Goal: Entertainment & Leisure: Browse casually

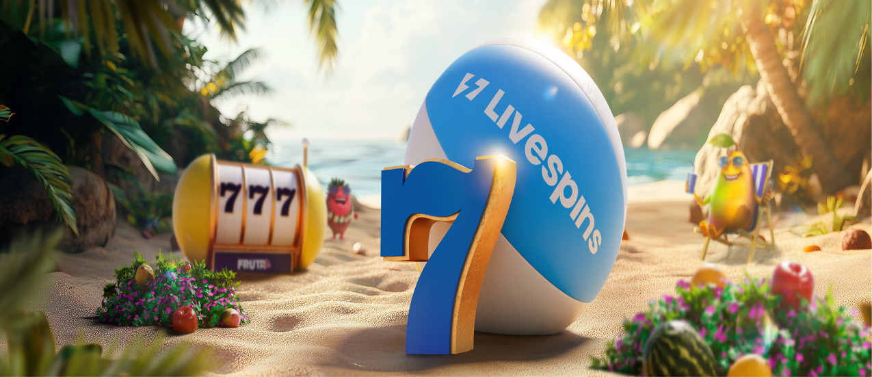
click at [78, 55] on span "Kirjaudu" at bounding box center [95, 49] width 34 height 10
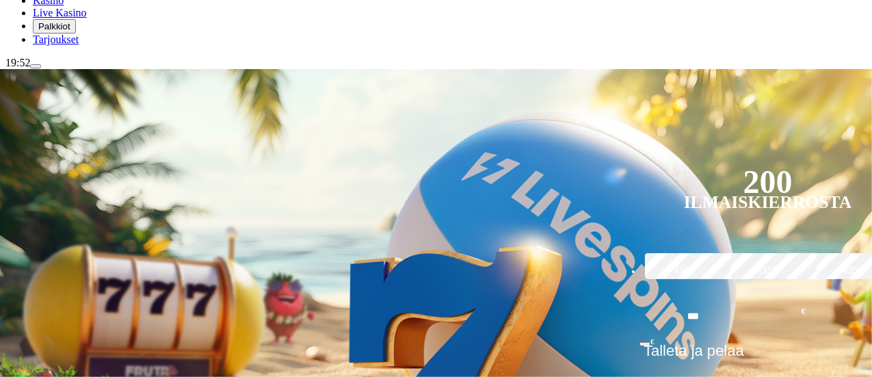
scroll to position [254, 0]
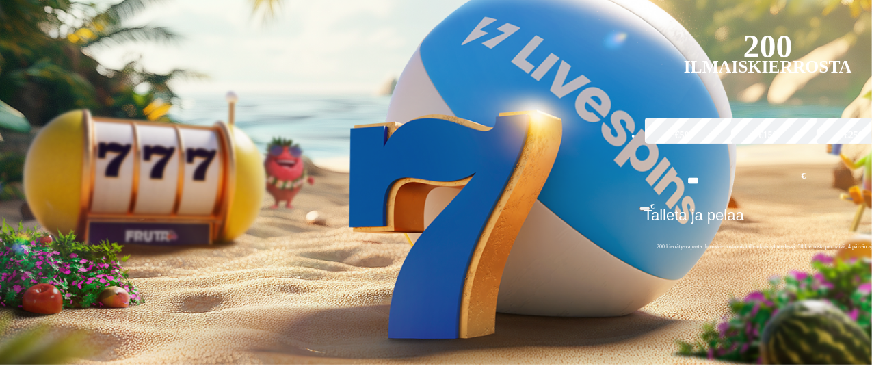
type input "***"
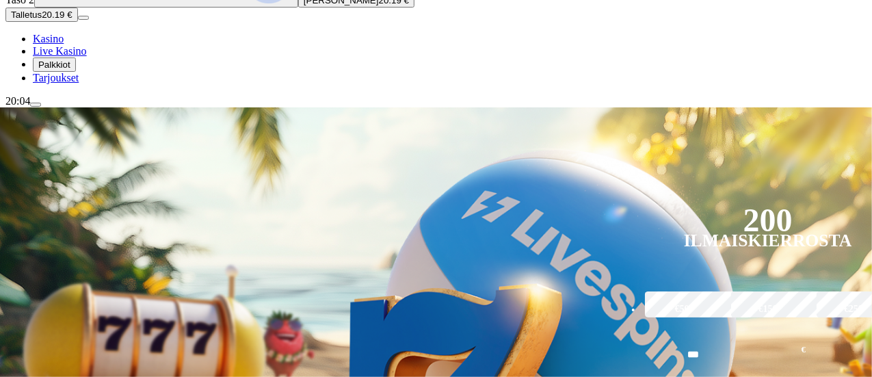
scroll to position [253, 0]
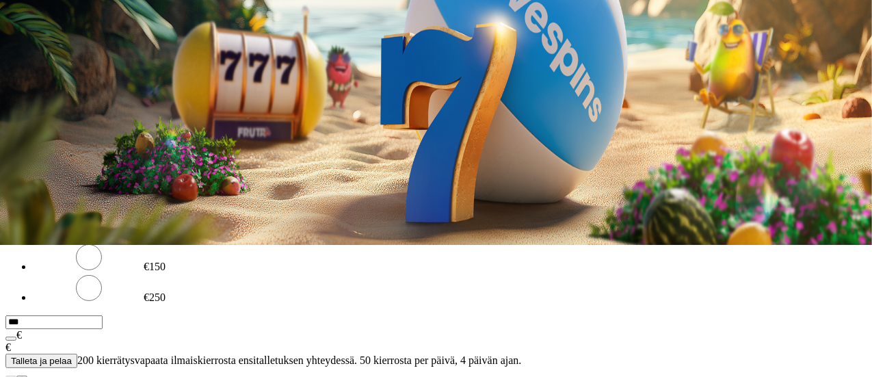
scroll to position [222, 0]
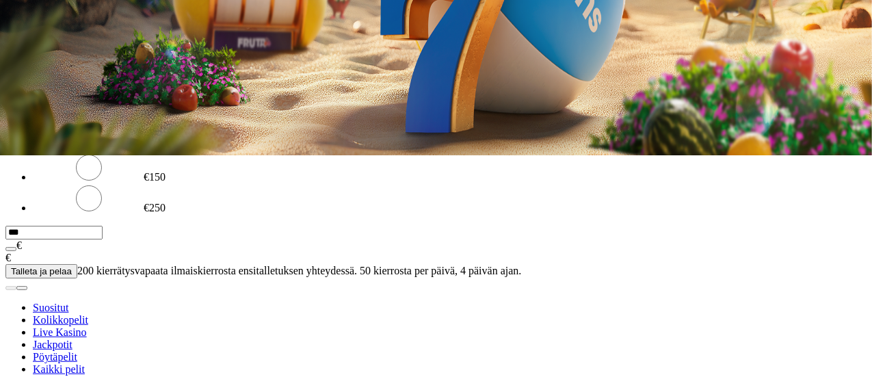
type input "******"
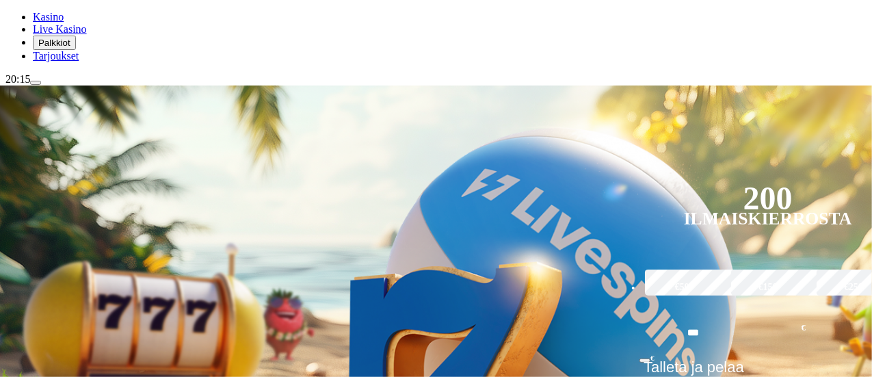
scroll to position [256, 0]
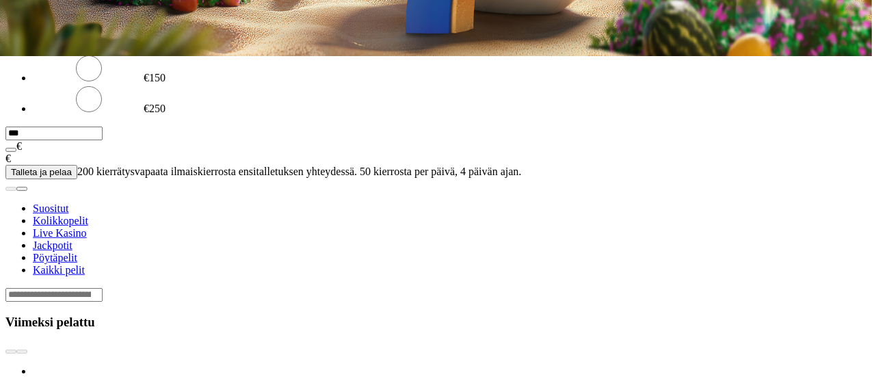
scroll to position [319, 0]
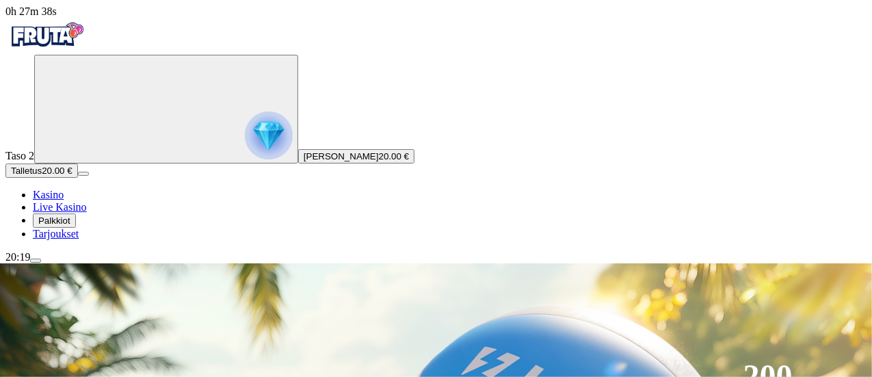
scroll to position [330, 0]
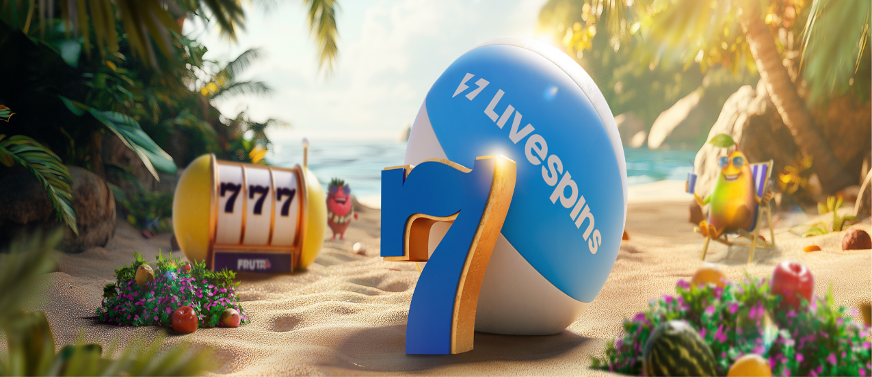
click at [71, 113] on img "Primary" at bounding box center [68, 85] width 56 height 56
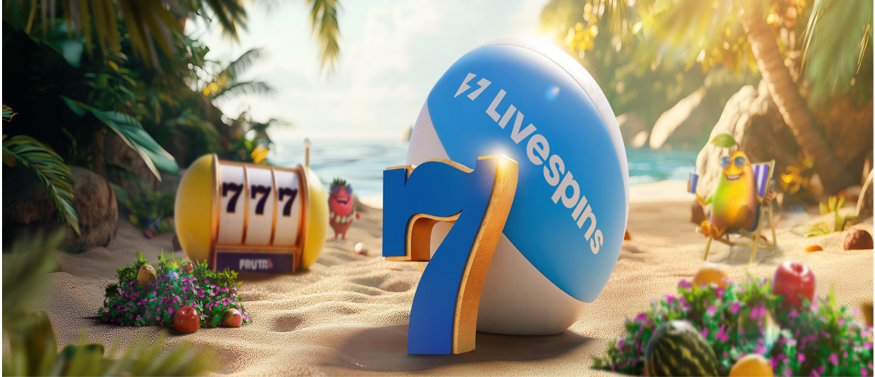
scroll to position [735, 0]
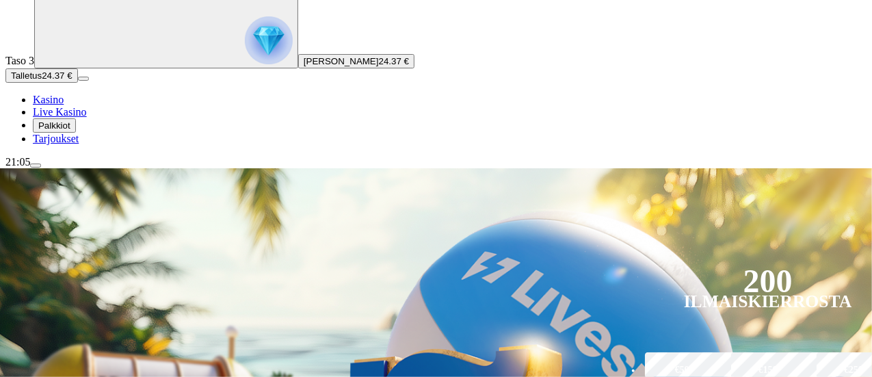
scroll to position [97, 0]
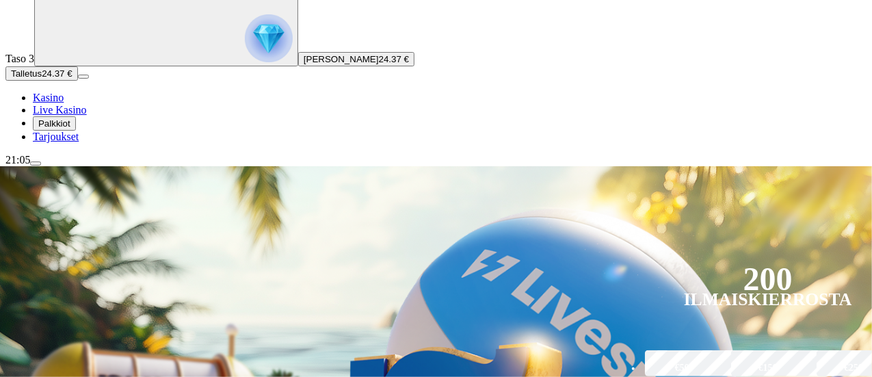
click at [104, 81] on circle "Primary" at bounding box center [142, 11] width 140 height 140
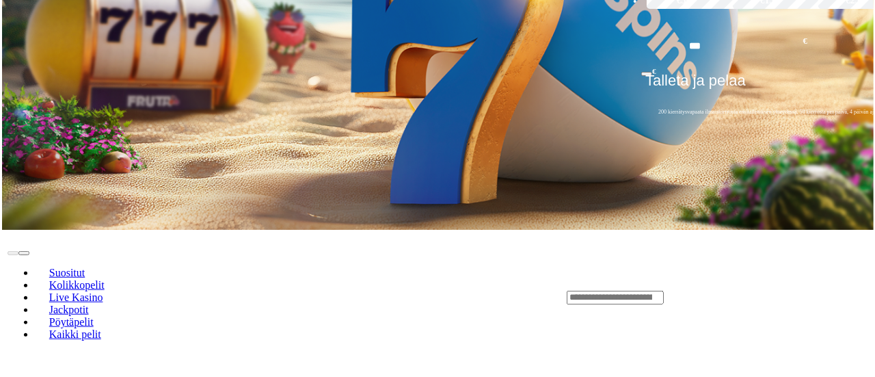
scroll to position [832, 0]
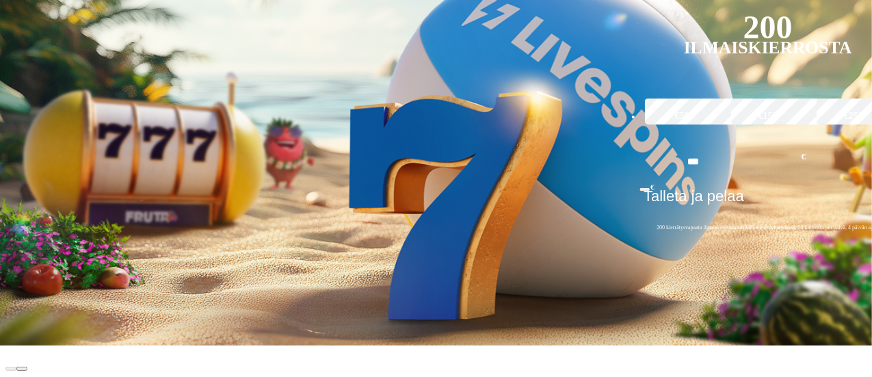
scroll to position [361, 0]
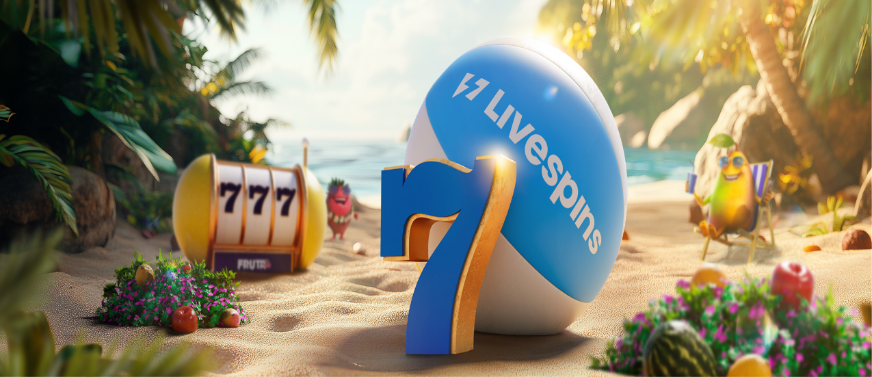
click at [245, 150] on img "Primary" at bounding box center [269, 135] width 48 height 48
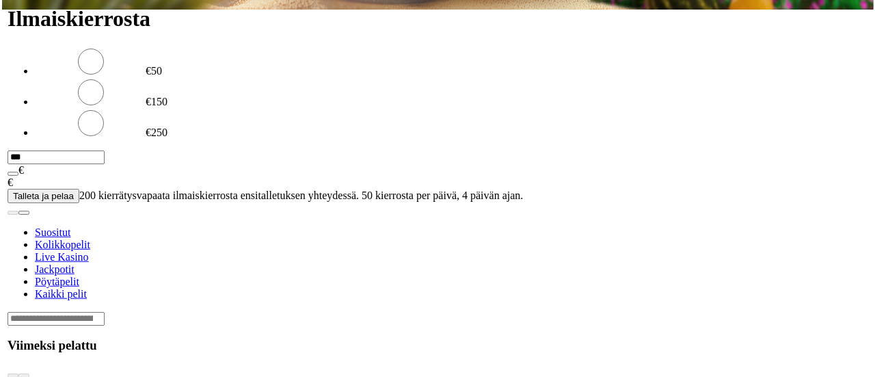
scroll to position [735, 0]
